Goal: Information Seeking & Learning: Stay updated

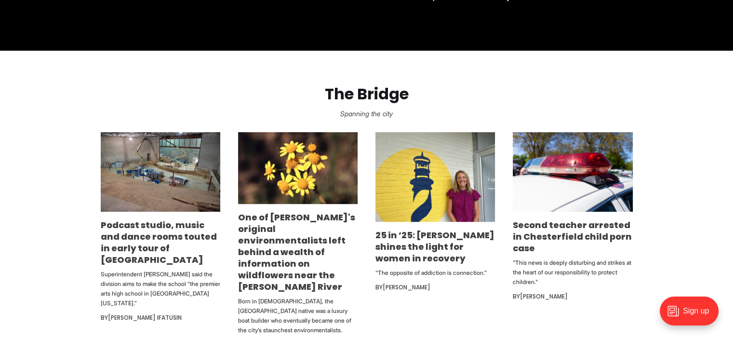
scroll to position [505, 0]
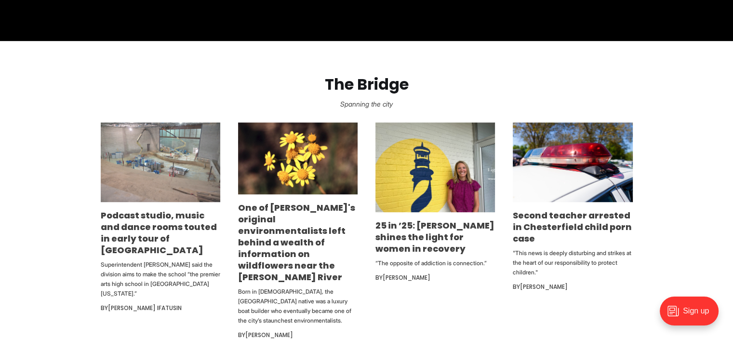
click at [136, 198] on img at bounding box center [161, 162] width 120 height 80
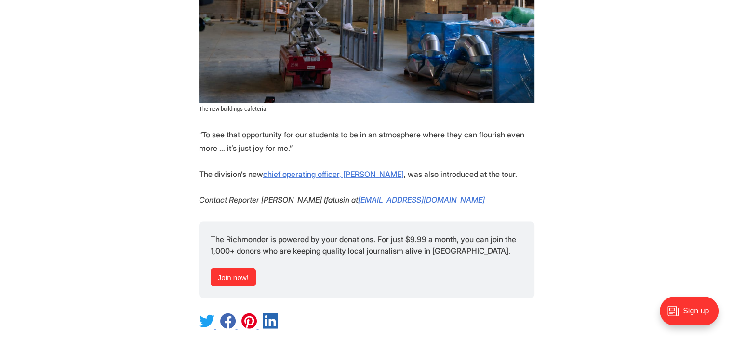
scroll to position [2099, 0]
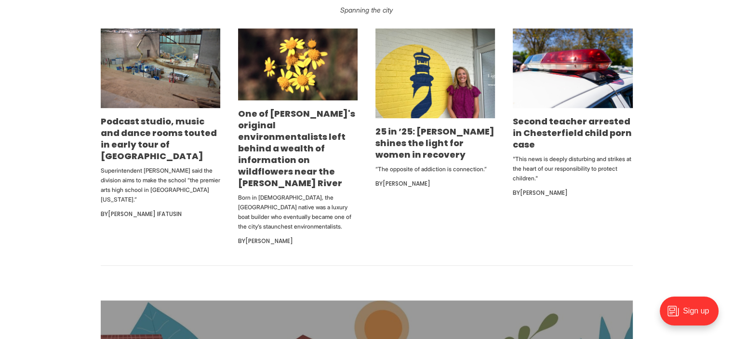
scroll to position [594, 0]
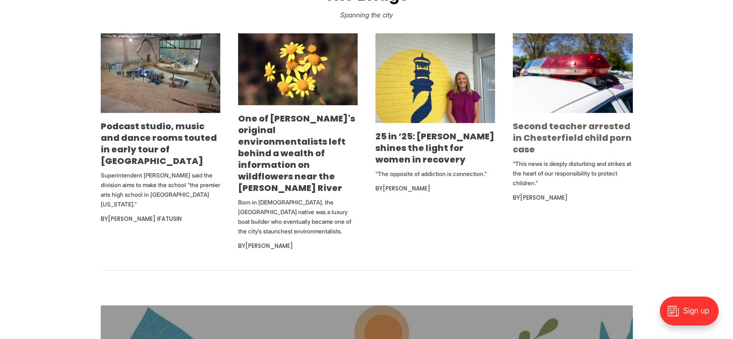
click at [590, 125] on link "Second teacher arrested in Chesterfield child porn case" at bounding box center [572, 137] width 119 height 35
